Goal: Transaction & Acquisition: Purchase product/service

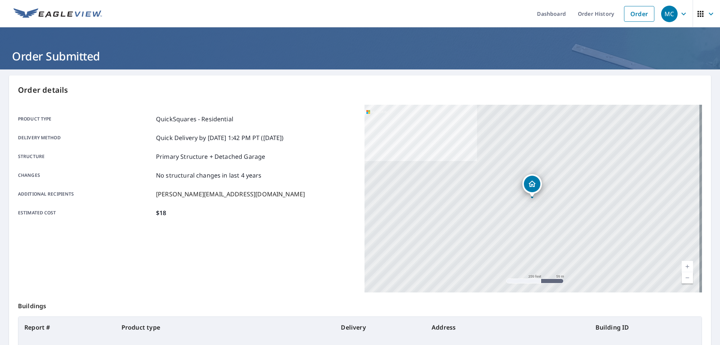
scroll to position [6, 0]
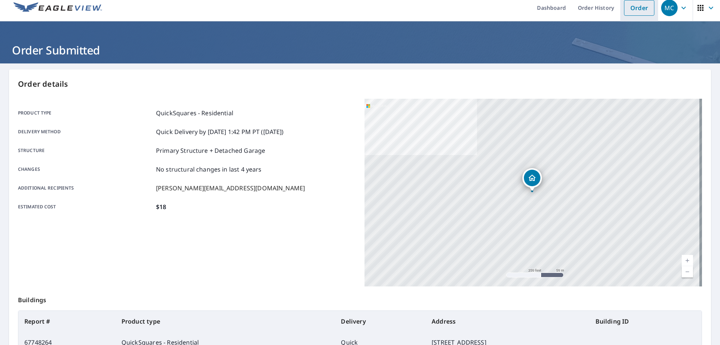
click at [636, 14] on link "Order" at bounding box center [639, 8] width 30 height 16
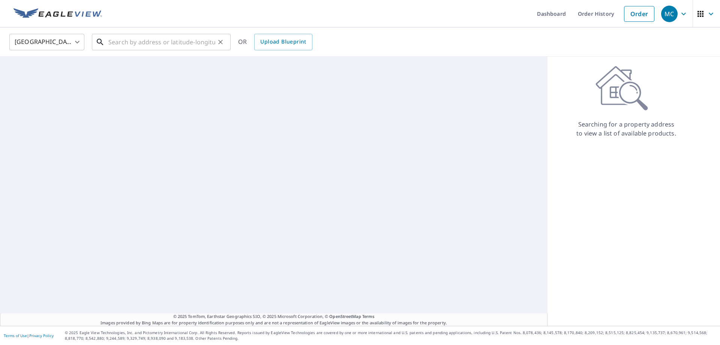
click at [131, 44] on input "text" at bounding box center [161, 42] width 107 height 21
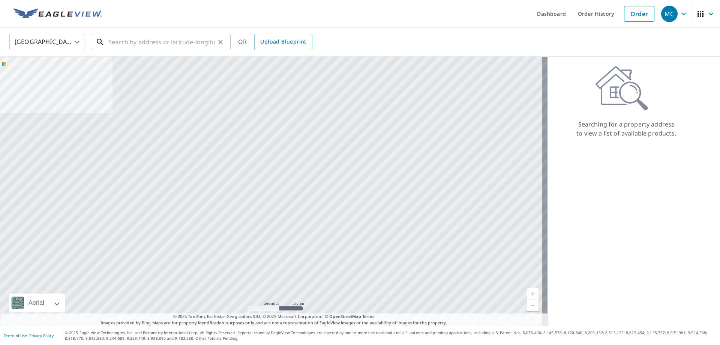
click at [137, 44] on input "text" at bounding box center [161, 42] width 107 height 21
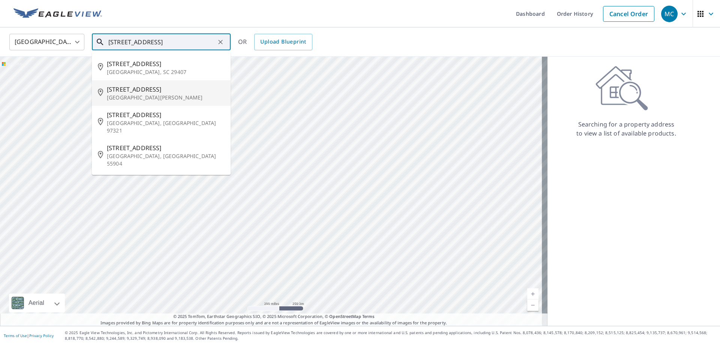
click at [163, 103] on li "[STREET_ADDRESS][PERSON_NAME]" at bounding box center [161, 93] width 139 height 26
type input "[STREET_ADDRESS][PERSON_NAME]"
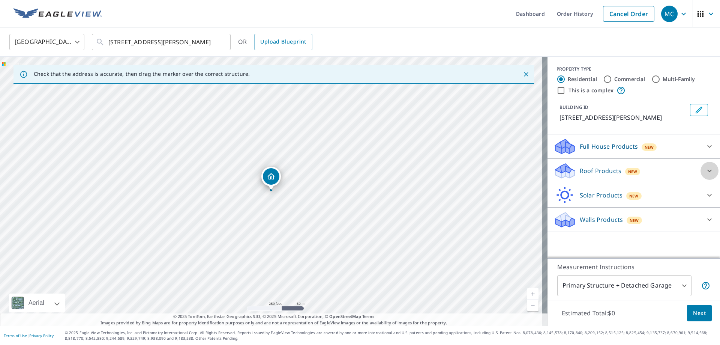
click at [705, 172] on icon at bounding box center [709, 170] width 9 height 9
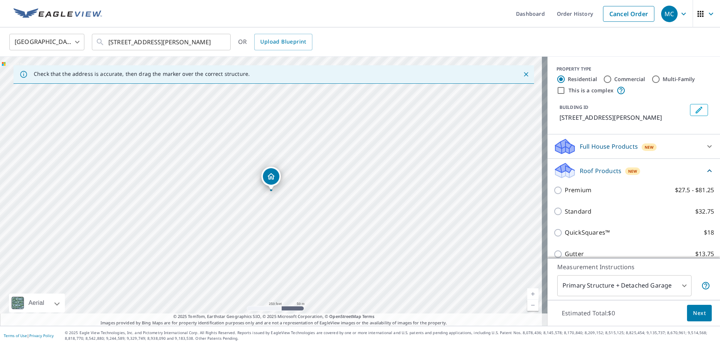
scroll to position [38, 0]
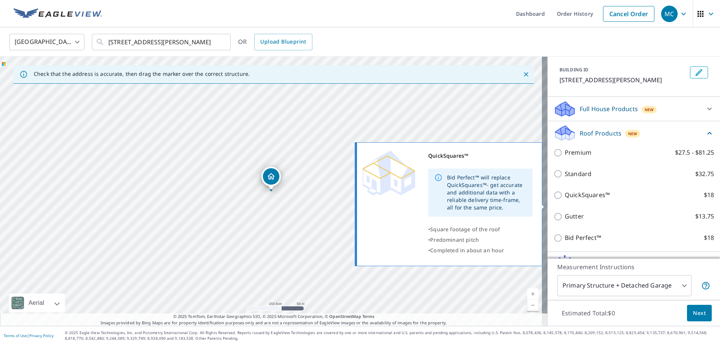
click at [565, 200] on p "QuickSquares™" at bounding box center [587, 194] width 45 height 9
click at [561, 200] on input "QuickSquares™ $18" at bounding box center [559, 195] width 11 height 9
checkbox input "true"
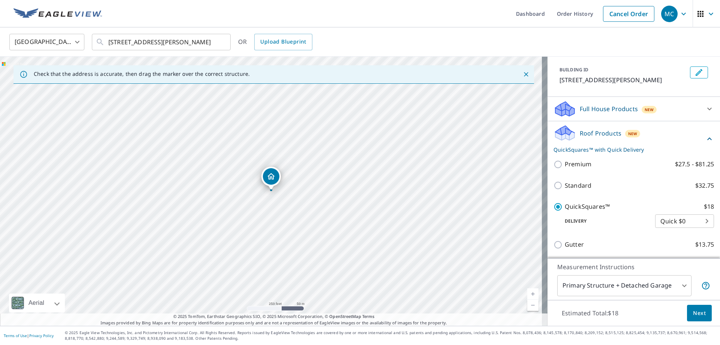
scroll to position [113, 0]
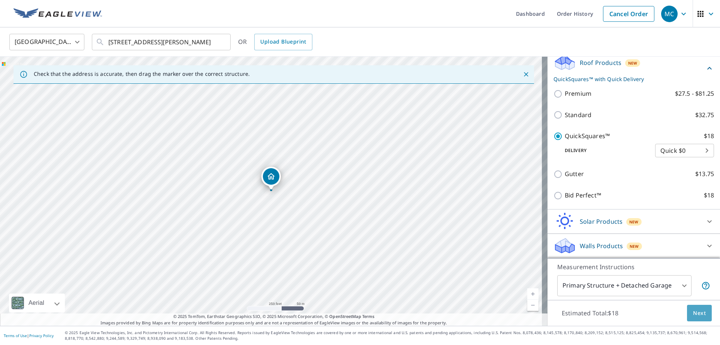
click at [701, 312] on button "Next" at bounding box center [699, 313] width 25 height 17
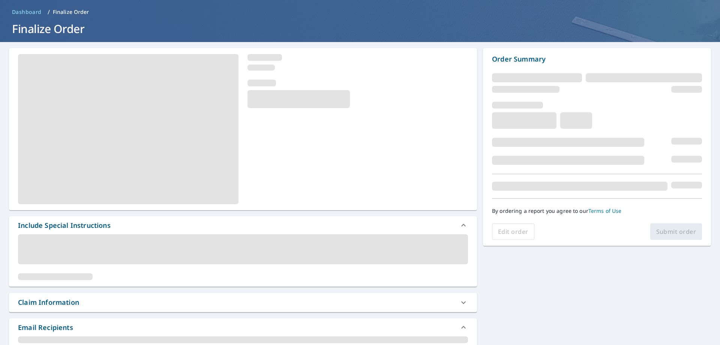
scroll to position [62, 0]
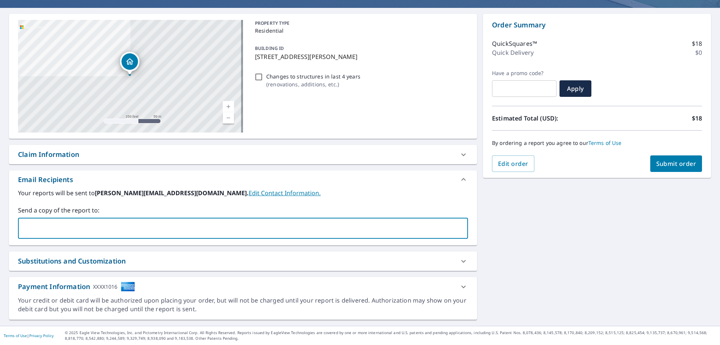
click at [130, 224] on input "text" at bounding box center [237, 228] width 432 height 14
type input "[PERSON_NAME][EMAIL_ADDRESS][DOMAIN_NAME]"
checkbox input "true"
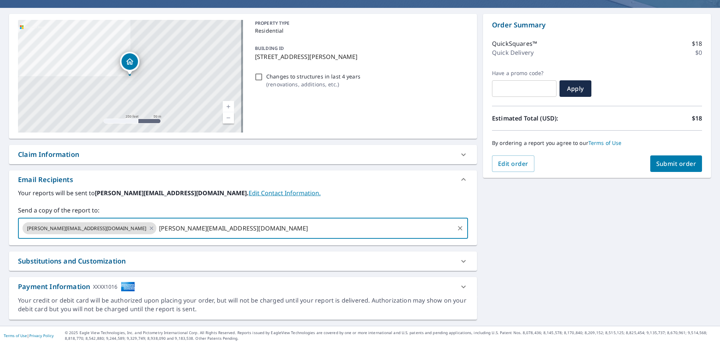
type input "[PERSON_NAME][EMAIL_ADDRESS][DOMAIN_NAME]"
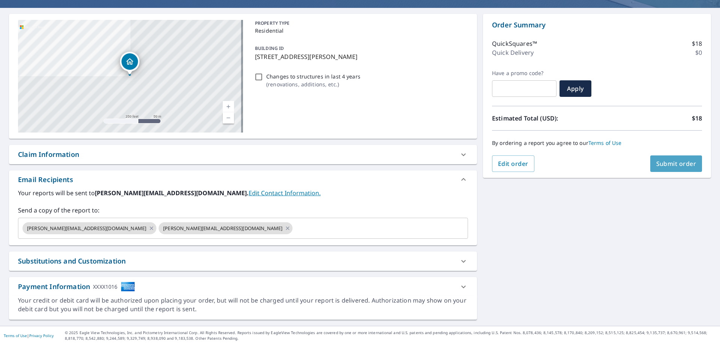
click at [677, 159] on button "Submit order" at bounding box center [677, 163] width 52 height 17
checkbox input "true"
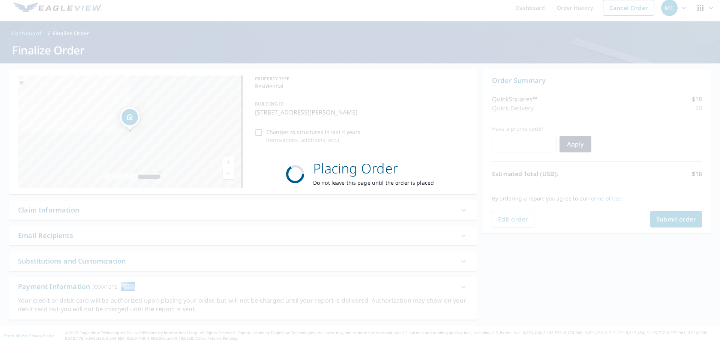
scroll to position [6, 0]
